Goal: Information Seeking & Learning: Learn about a topic

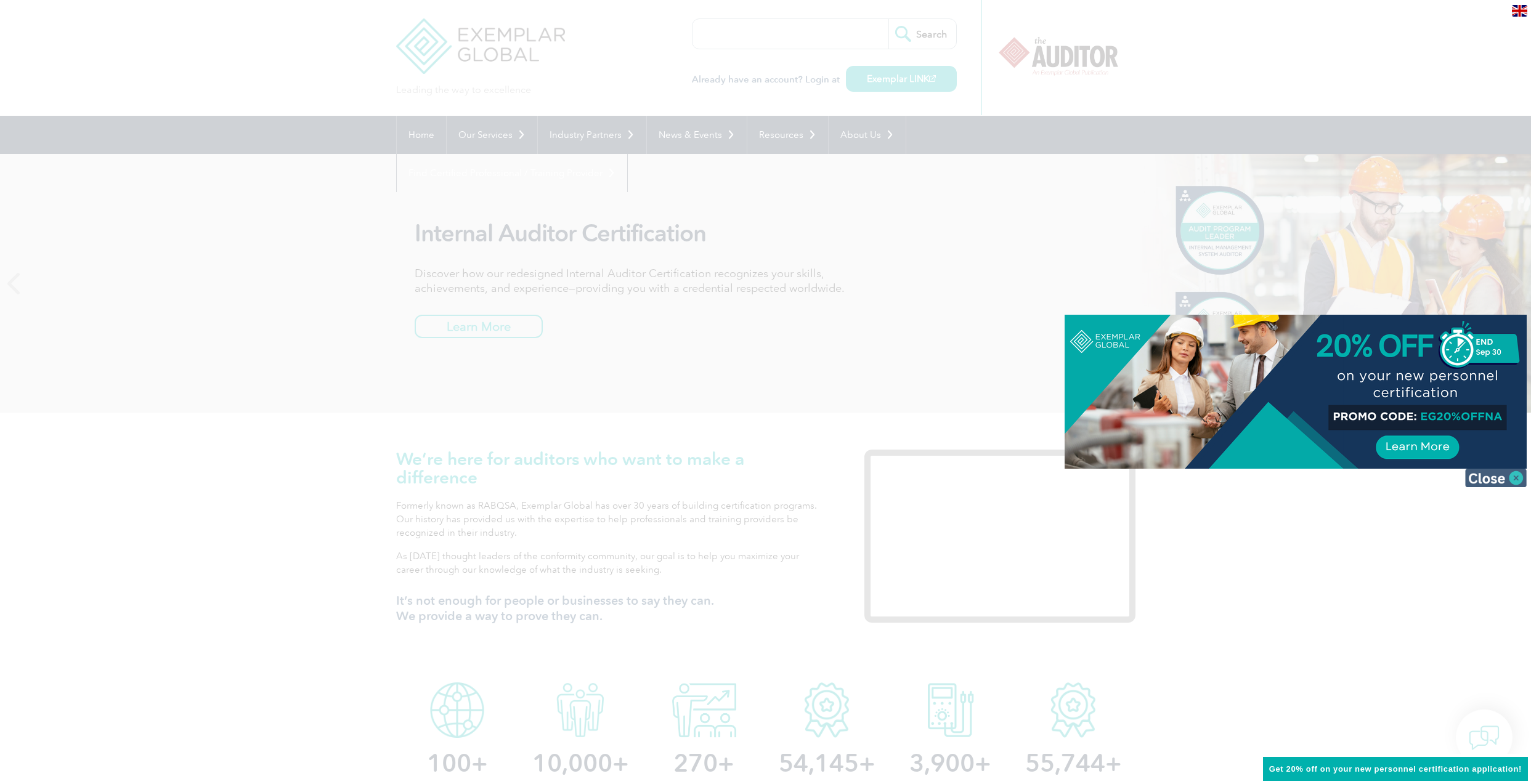
click at [1514, 486] on img at bounding box center [1496, 478] width 62 height 19
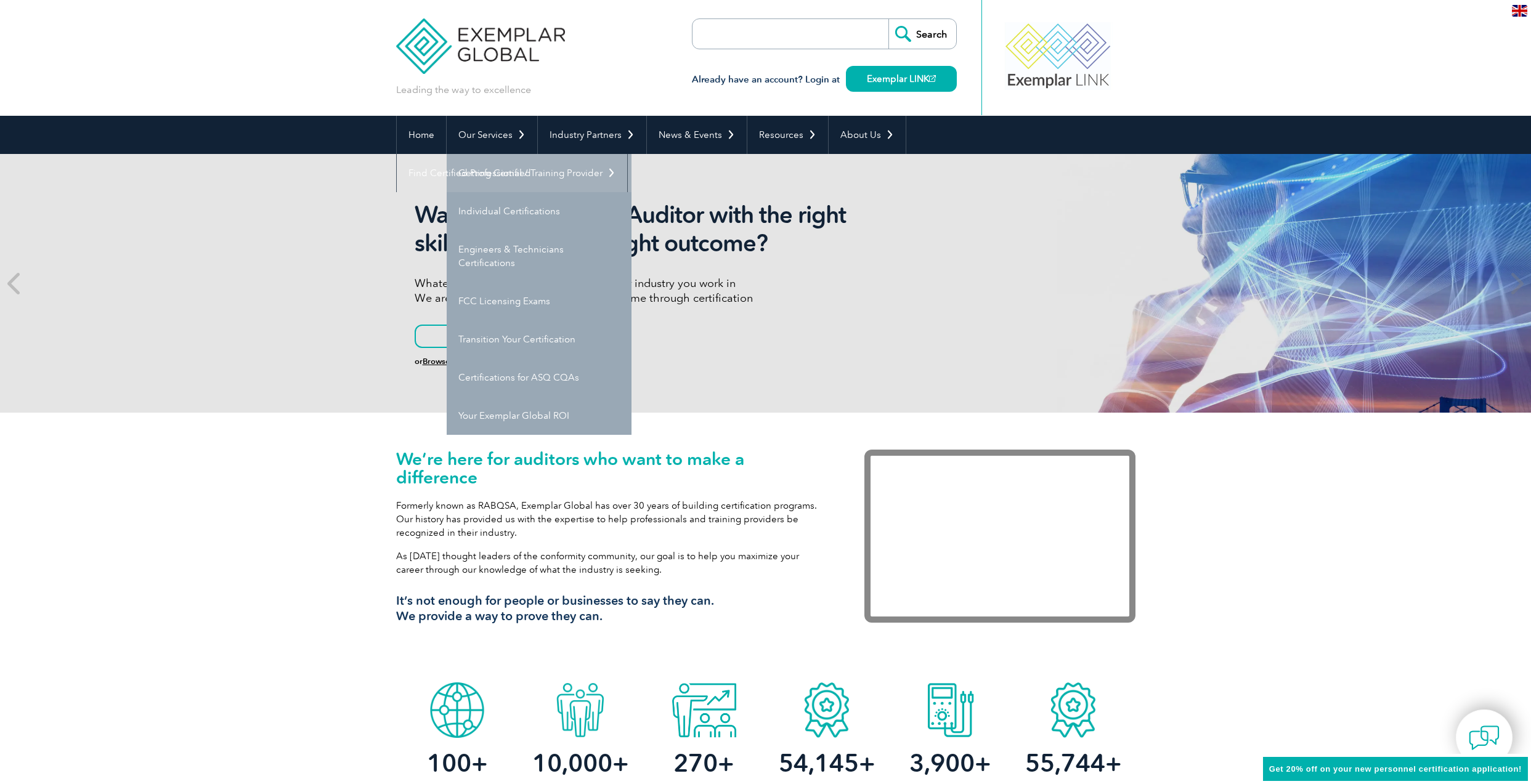
click at [516, 170] on link "Getting Certified" at bounding box center [539, 172] width 185 height 38
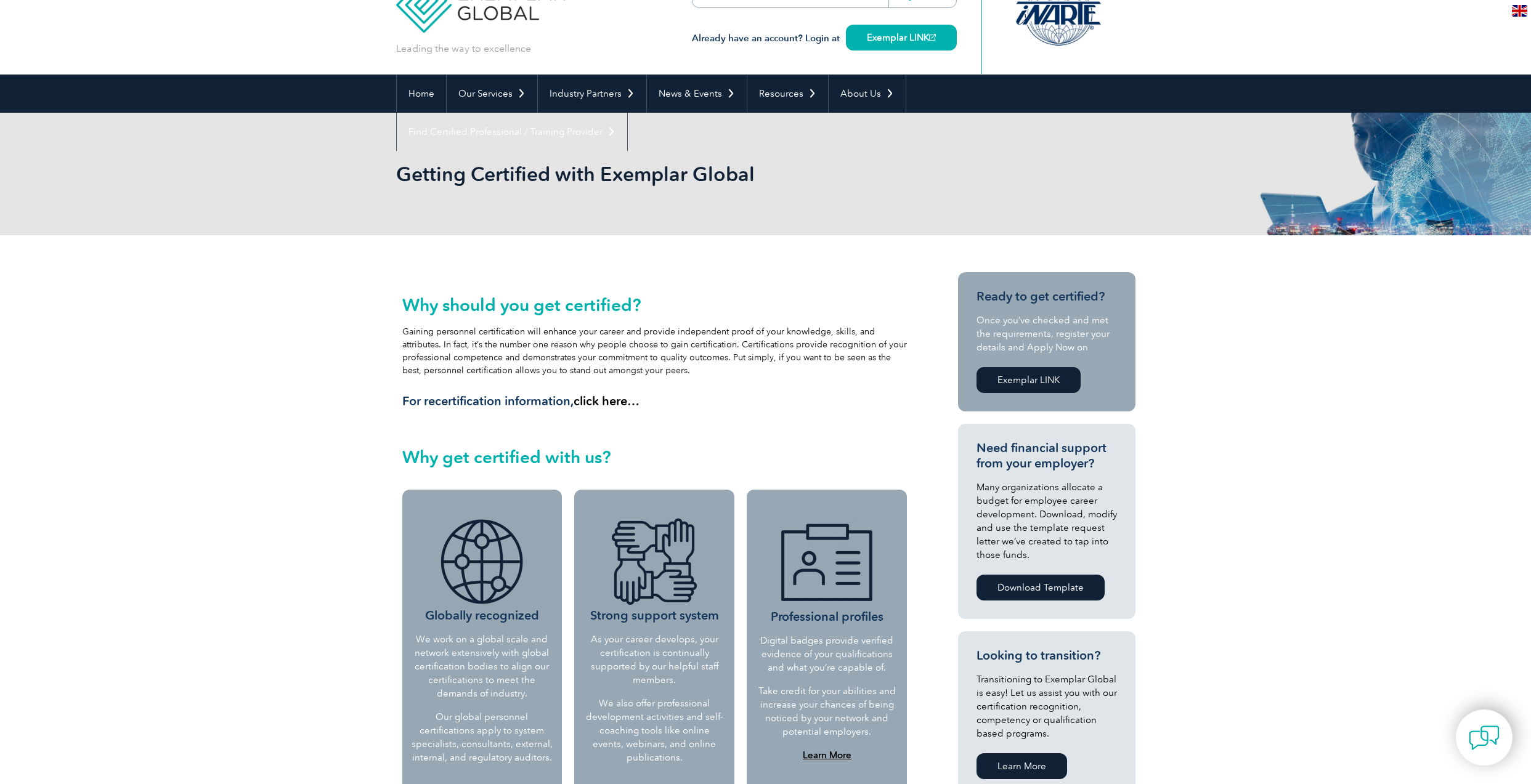
scroll to position [282, 0]
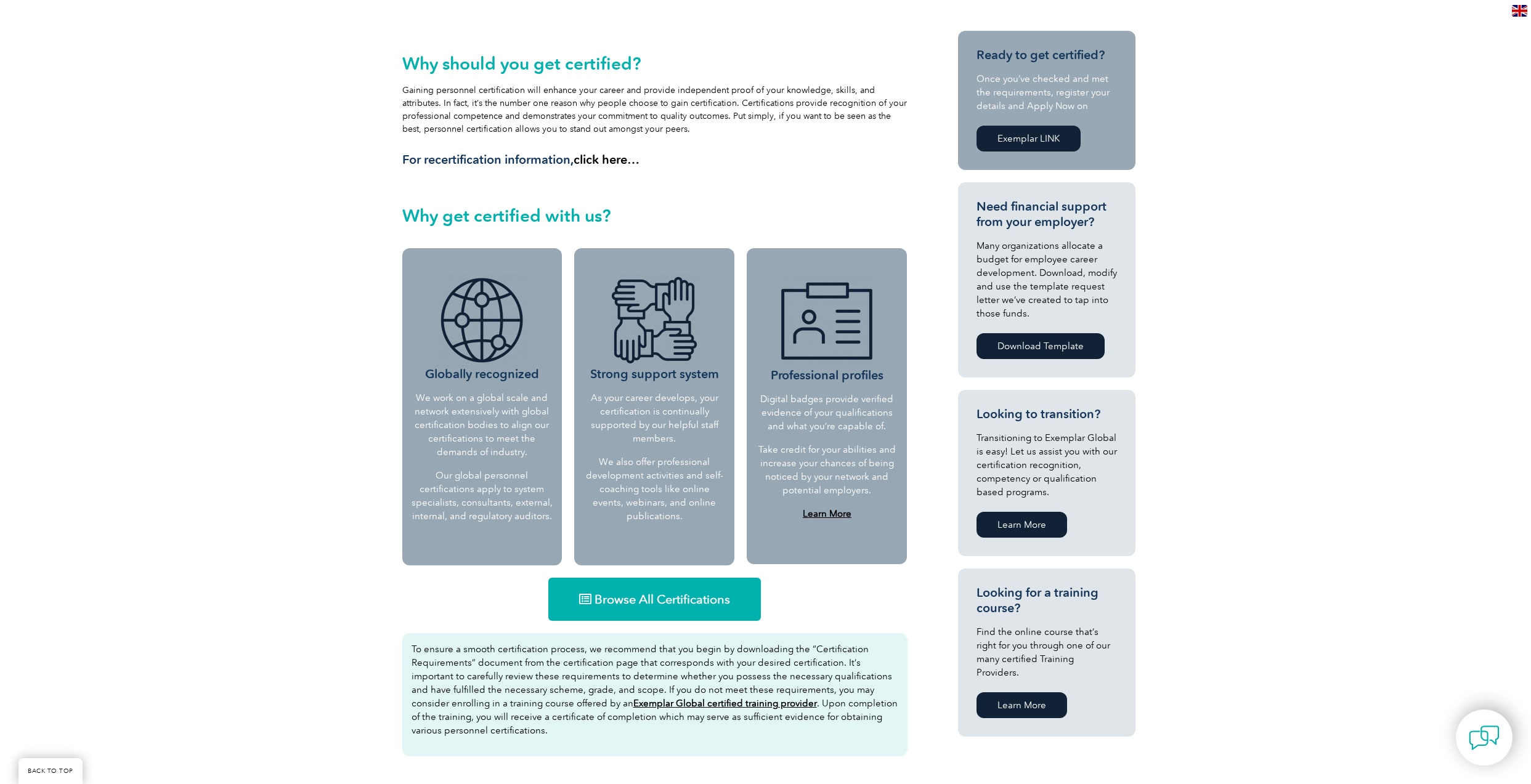
click at [695, 587] on link "Browse All Certifications" at bounding box center [654, 599] width 212 height 43
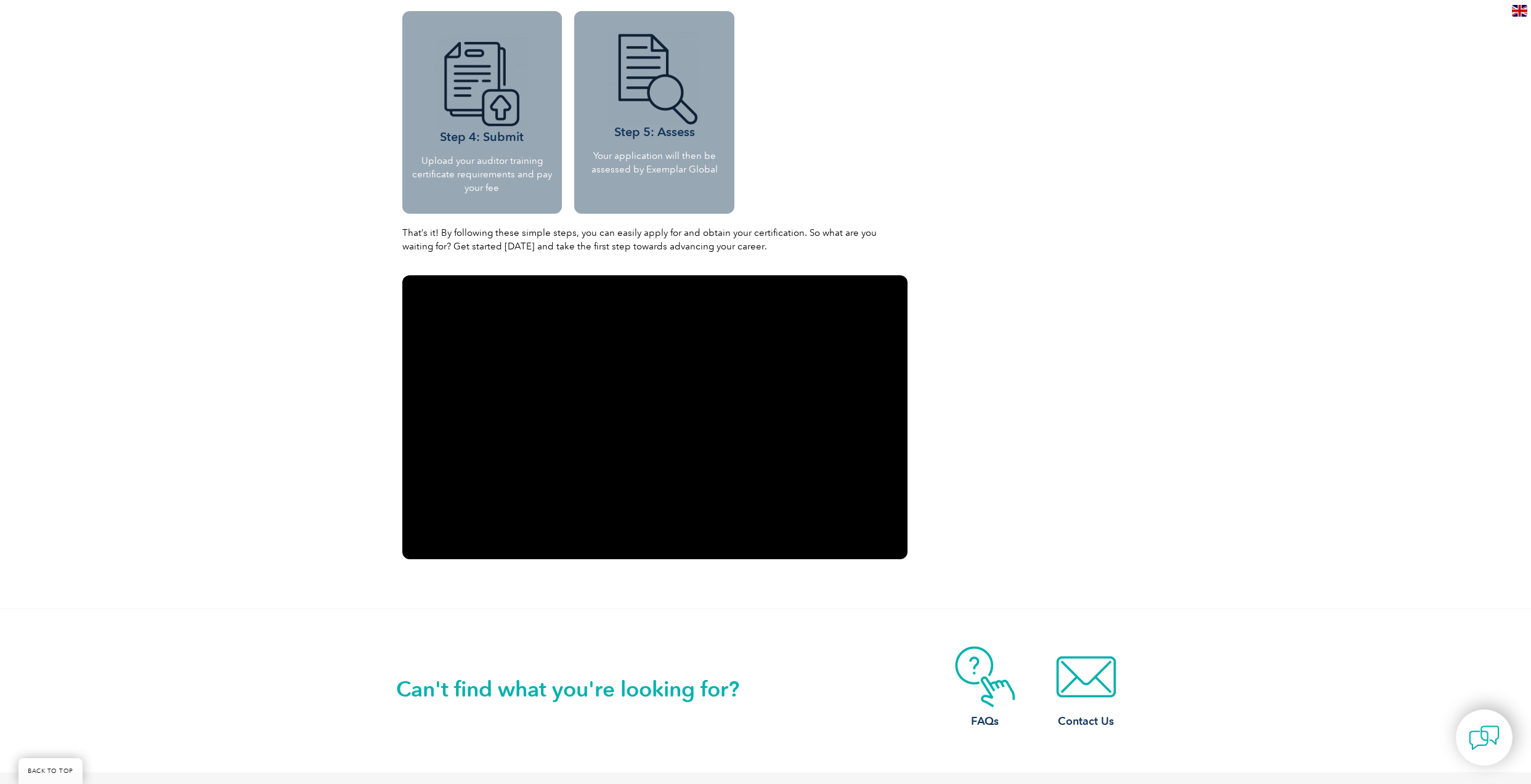
scroll to position [1619, 0]
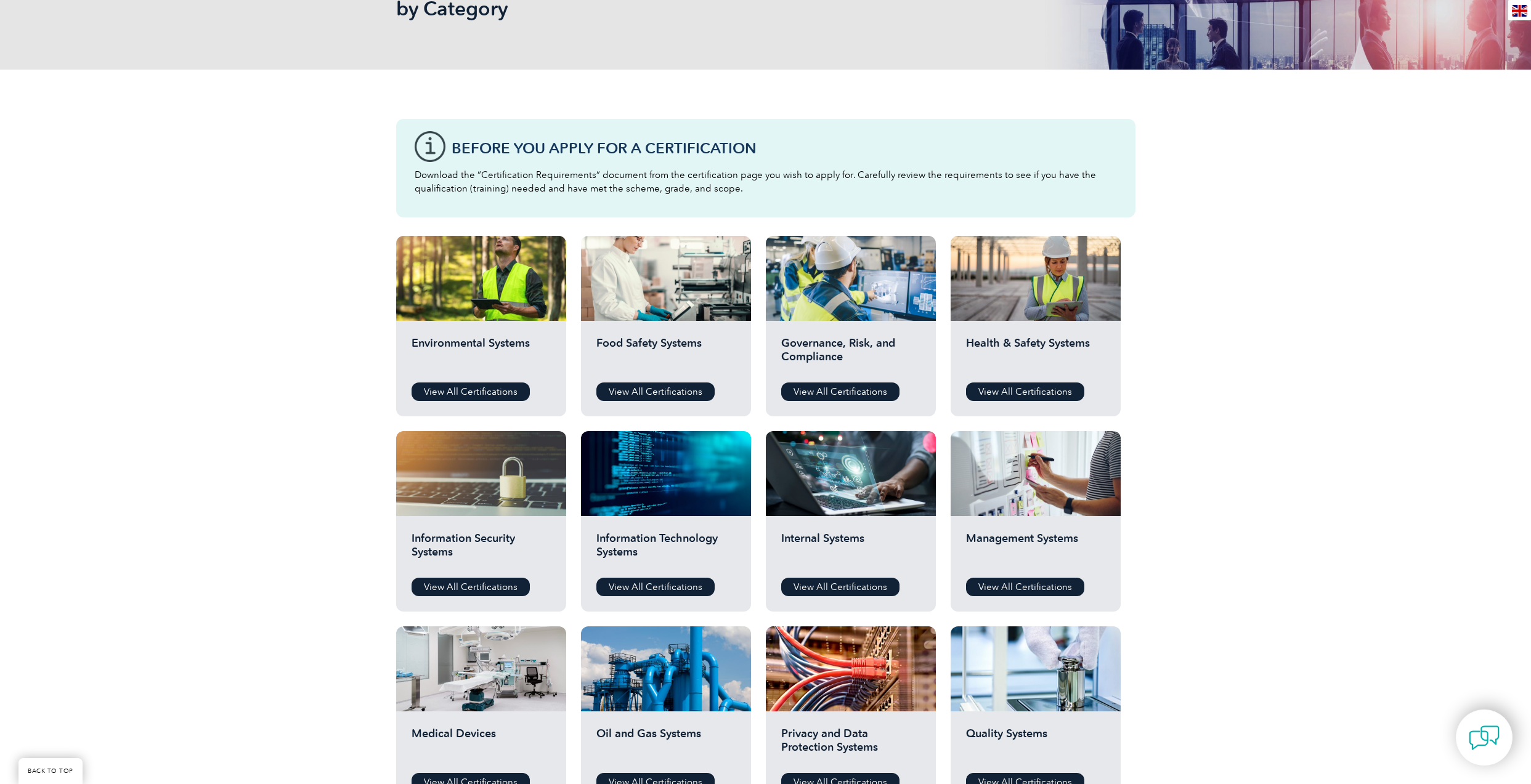
scroll to position [253, 0]
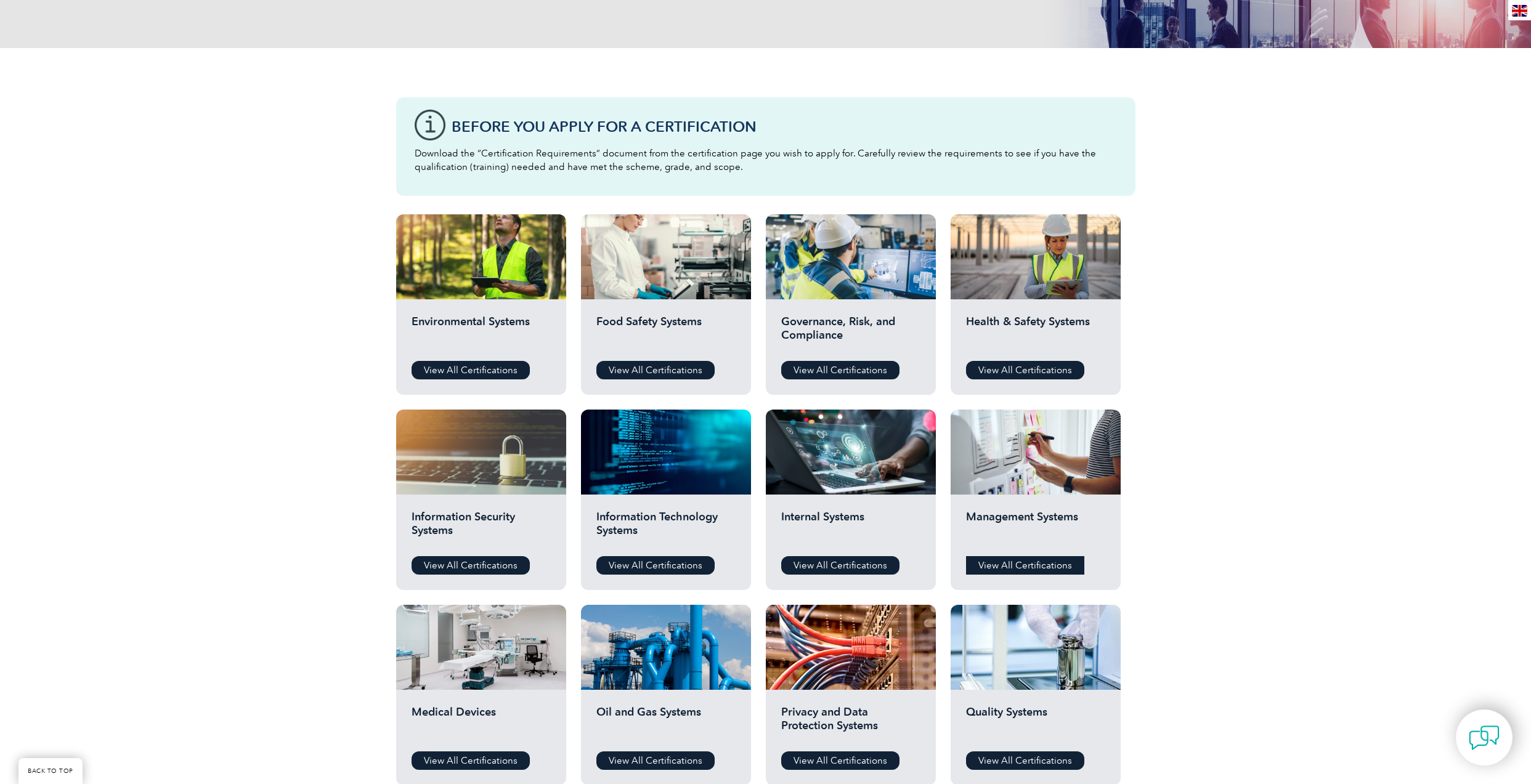
click at [1040, 565] on link "View All Certifications" at bounding box center [1025, 566] width 118 height 19
click at [1000, 366] on link "View All Certifications" at bounding box center [1025, 370] width 118 height 19
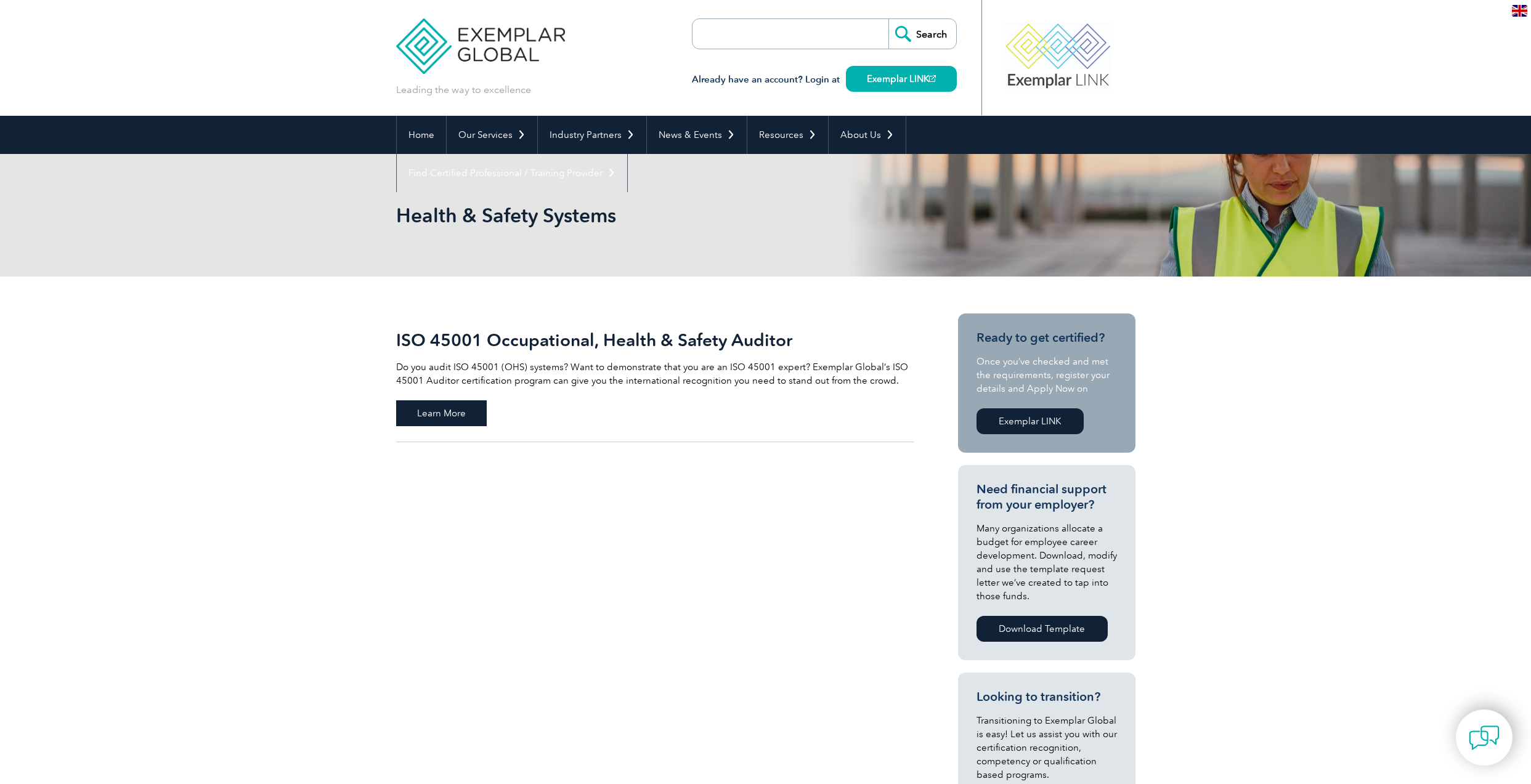
click at [422, 417] on span "Learn More" at bounding box center [441, 413] width 90 height 26
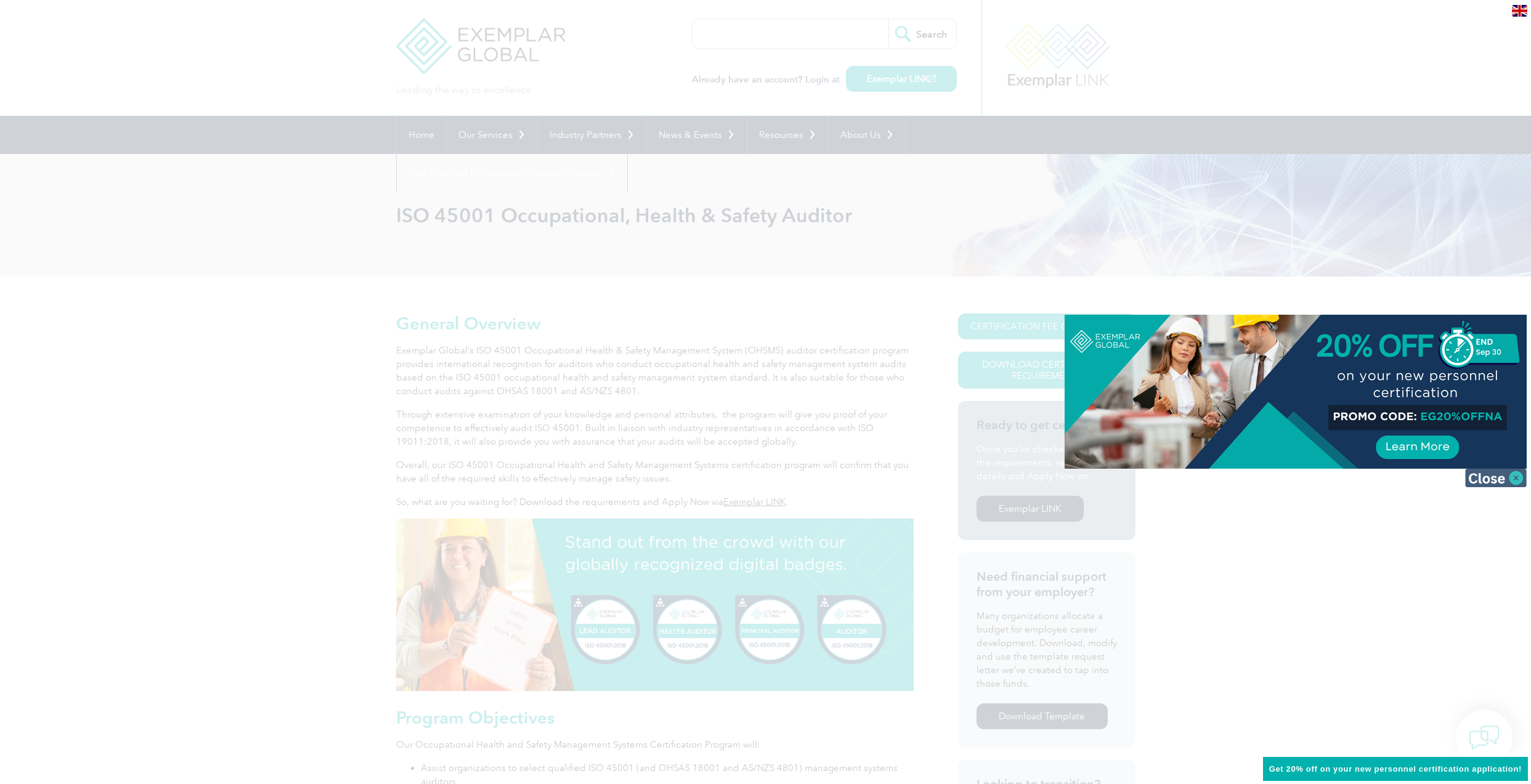
click at [1496, 480] on img at bounding box center [1496, 478] width 62 height 19
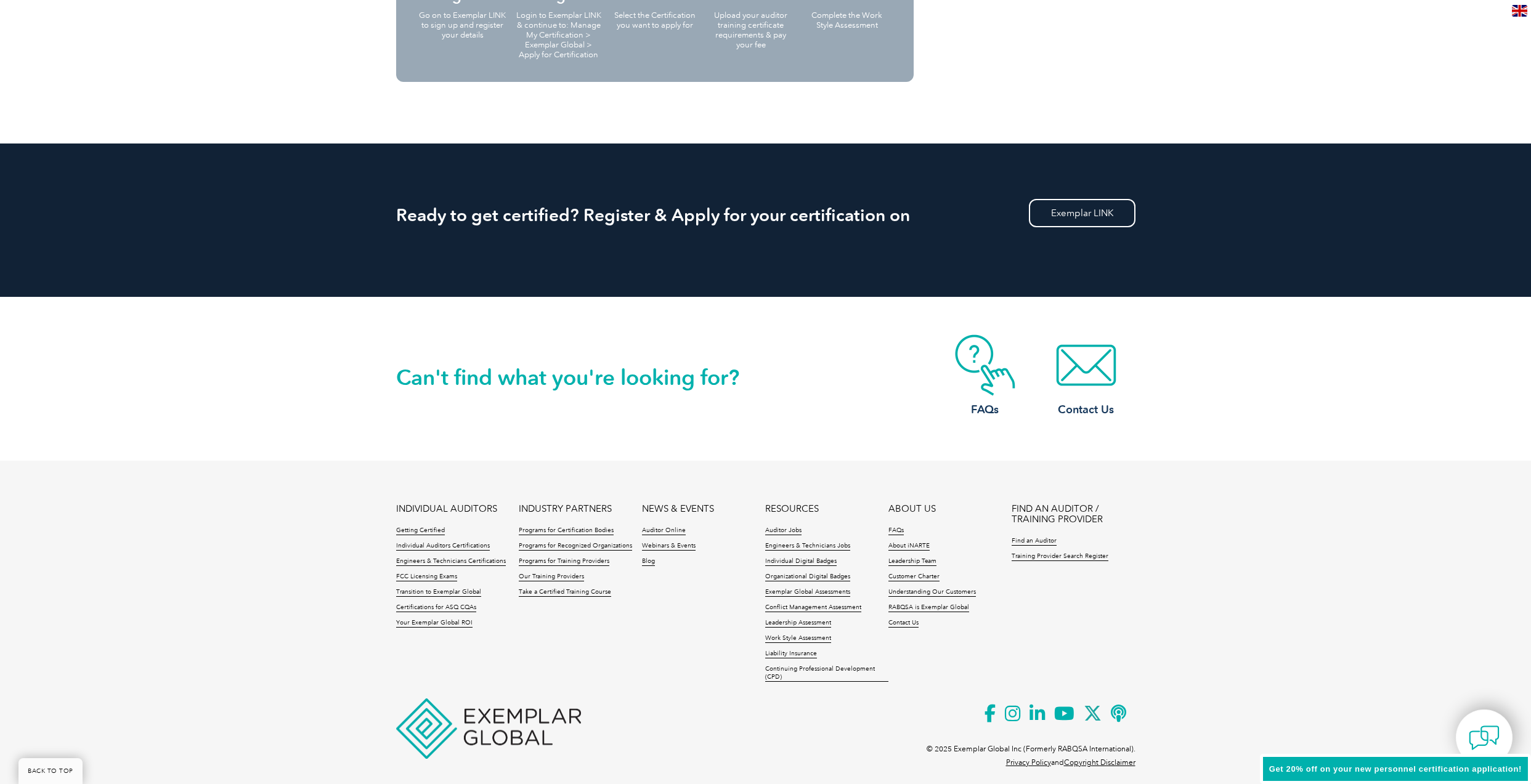
scroll to position [1469, 0]
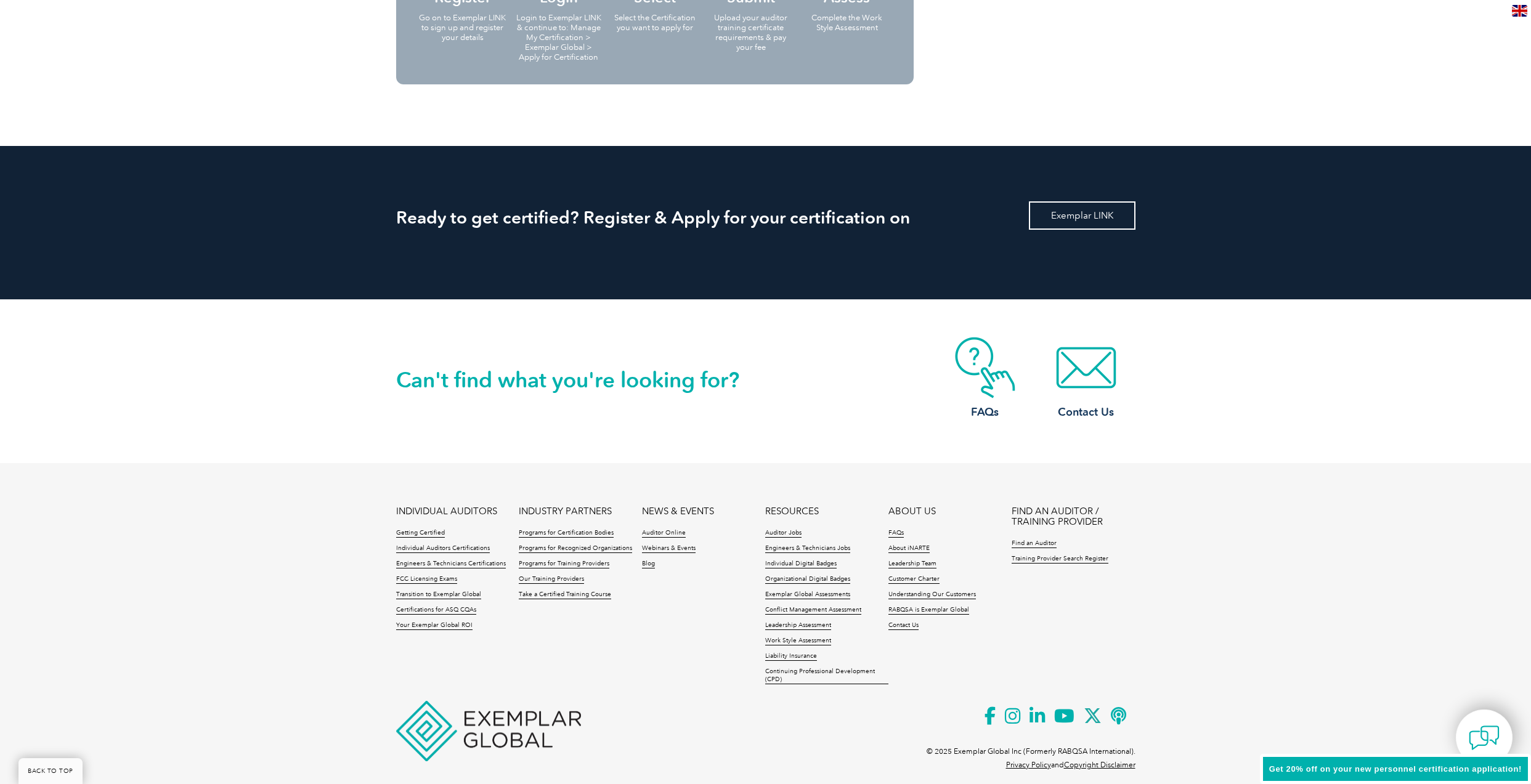
click at [1132, 212] on link "Exemplar LINK" at bounding box center [1082, 216] width 106 height 29
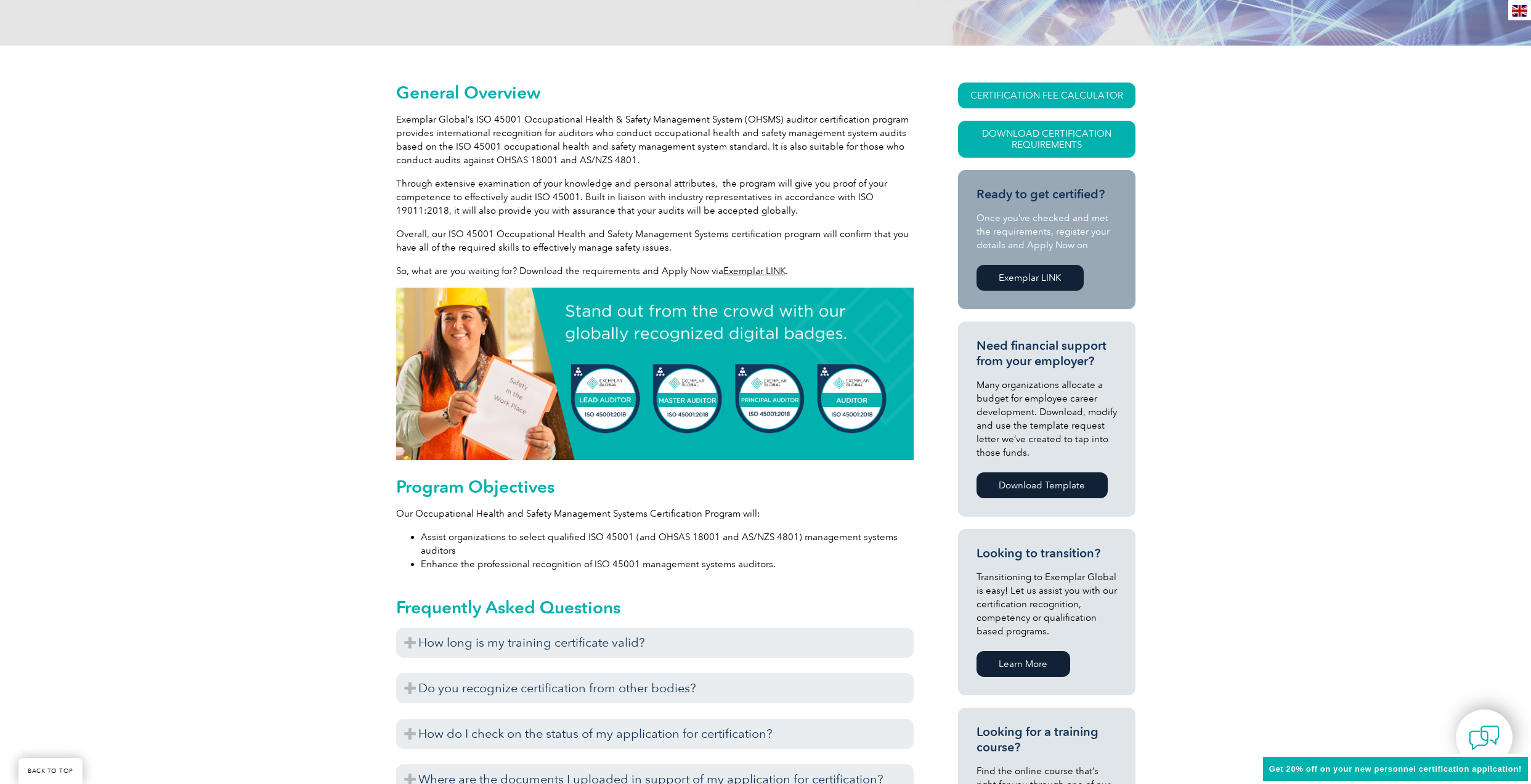
scroll to position [0, 0]
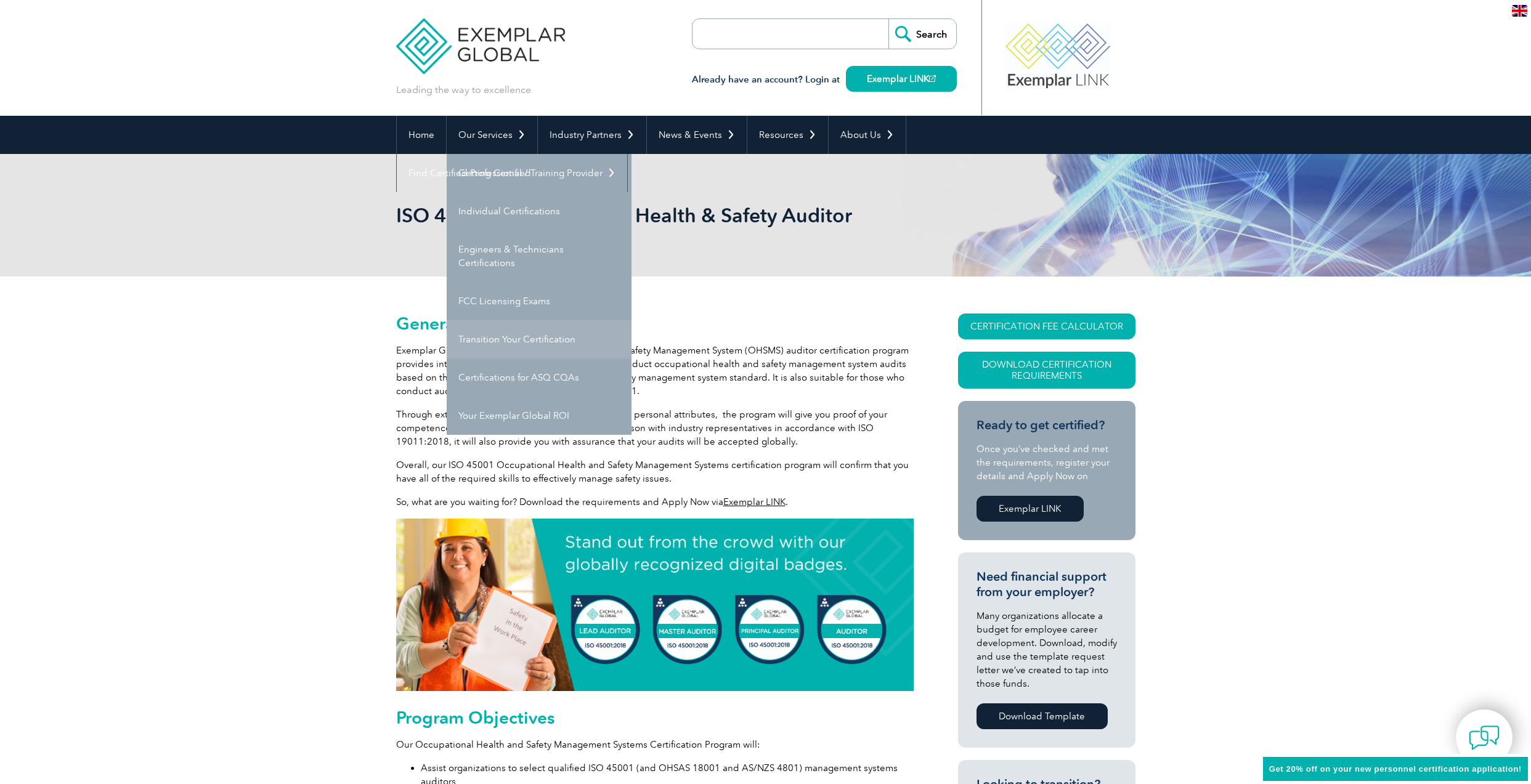
click at [541, 347] on link "Transition Your Certification" at bounding box center [539, 339] width 185 height 38
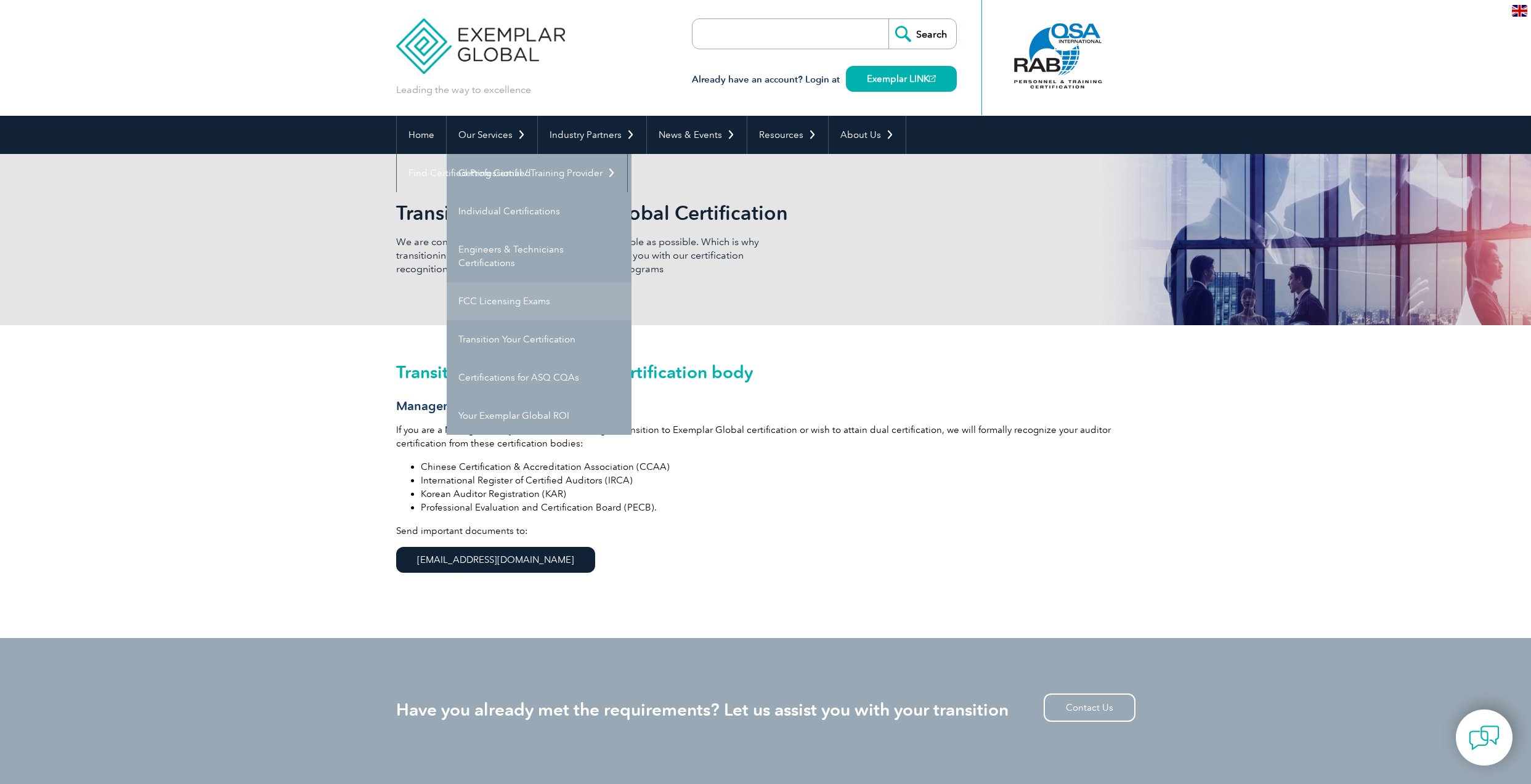
click at [519, 297] on link "FCC Licensing Exams" at bounding box center [539, 301] width 185 height 38
